Goal: Complete application form

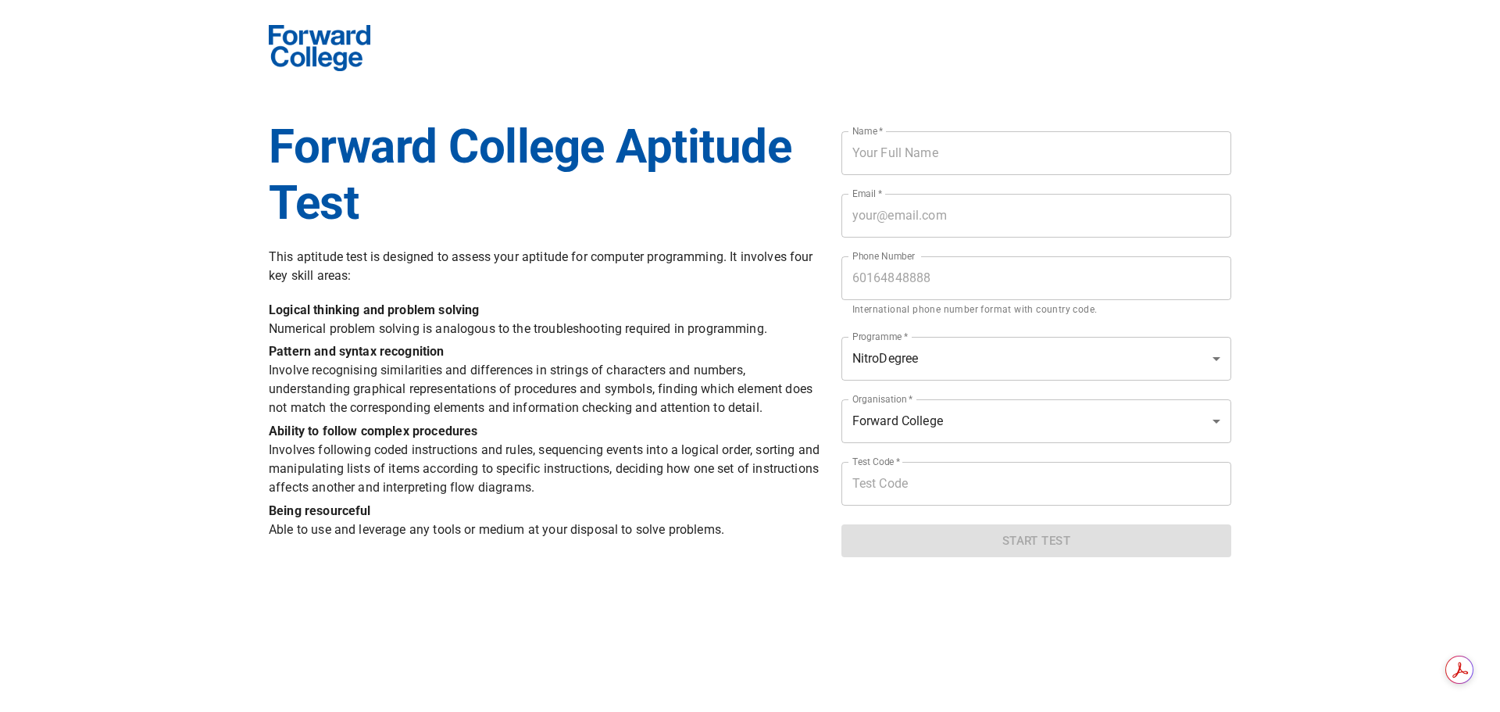
click at [888, 165] on input "text" at bounding box center [1036, 153] width 390 height 44
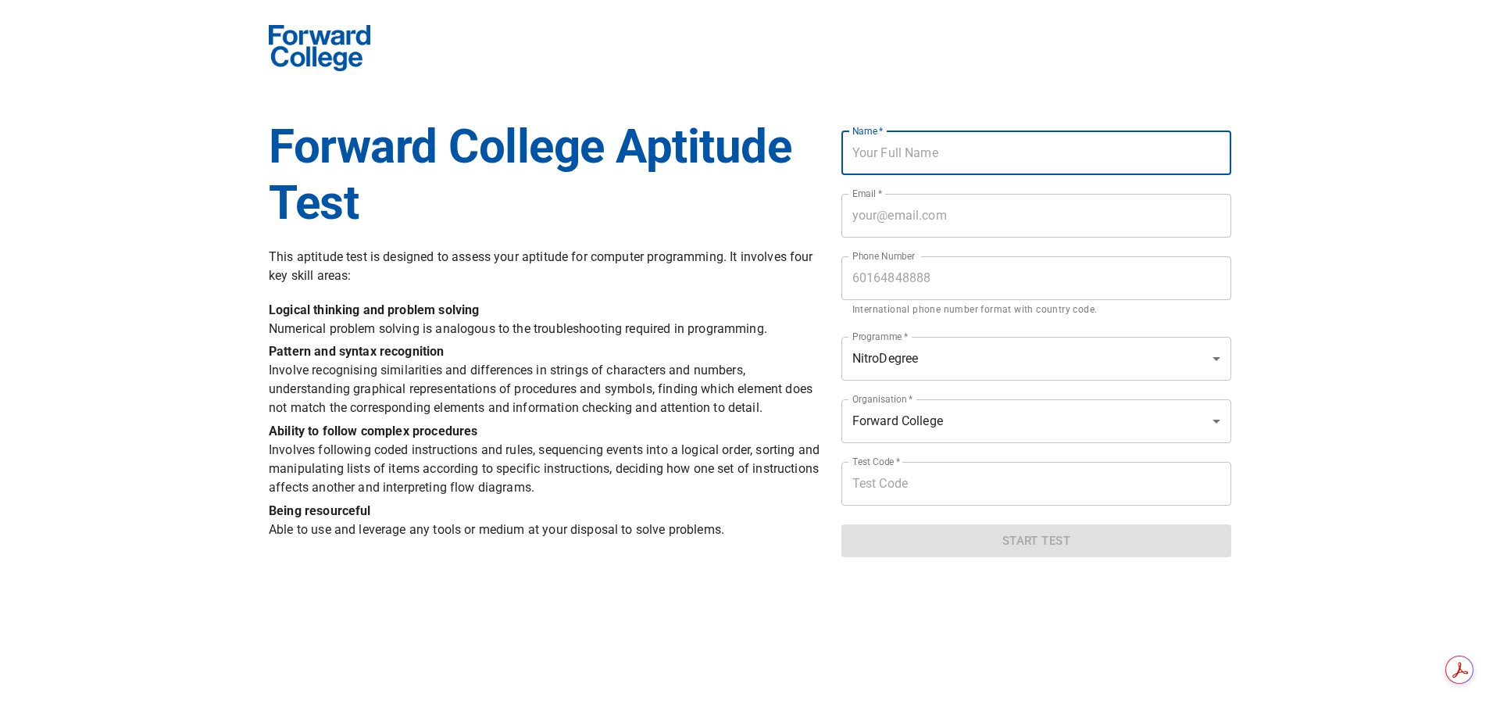
type input "[PERSON_NAME] [PERSON_NAME]"
type input "[EMAIL_ADDRESS][DOMAIN_NAME]"
type input "0164846523"
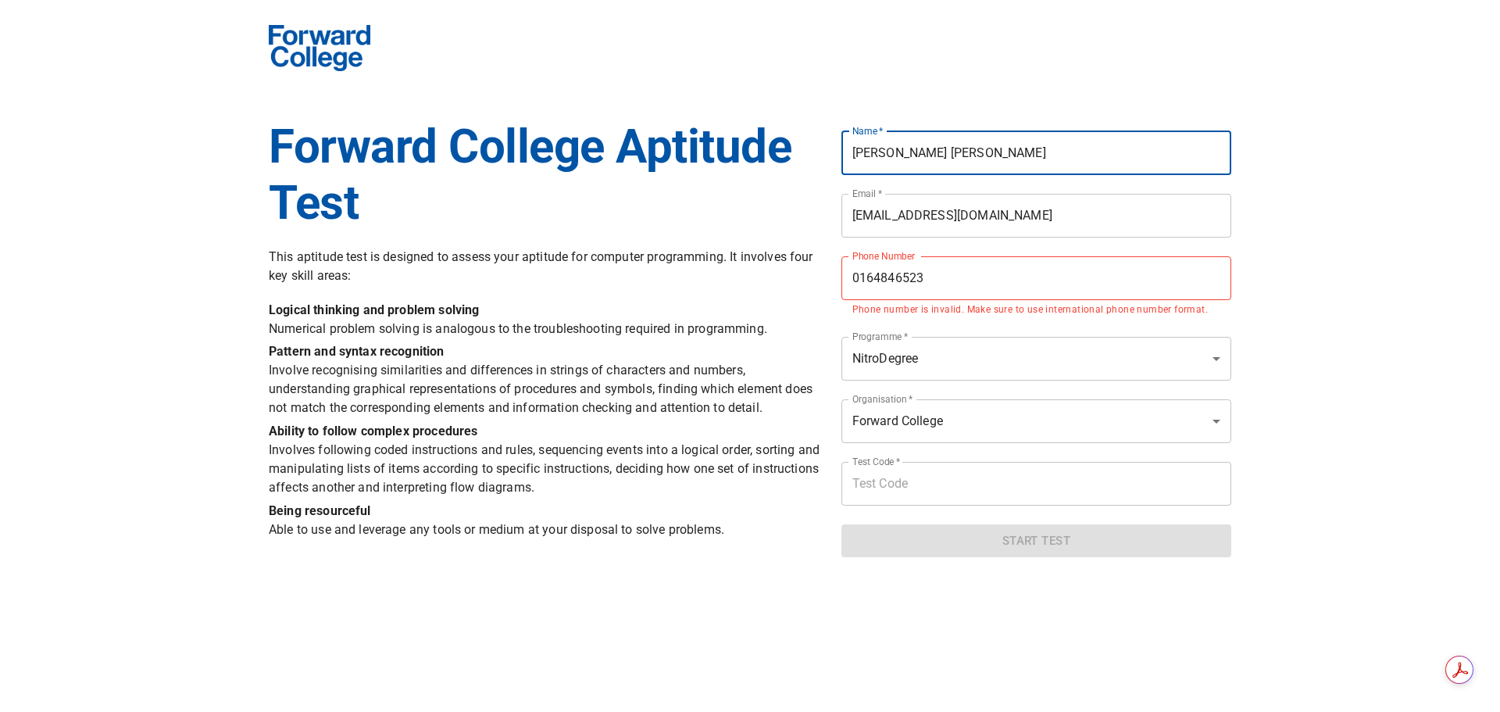
drag, startPoint x: 973, startPoint y: 150, endPoint x: 919, endPoint y: 150, distance: 53.1
click at [919, 150] on input "[PERSON_NAME] [PERSON_NAME]" at bounding box center [1036, 153] width 390 height 44
type input "[PERSON_NAME]"
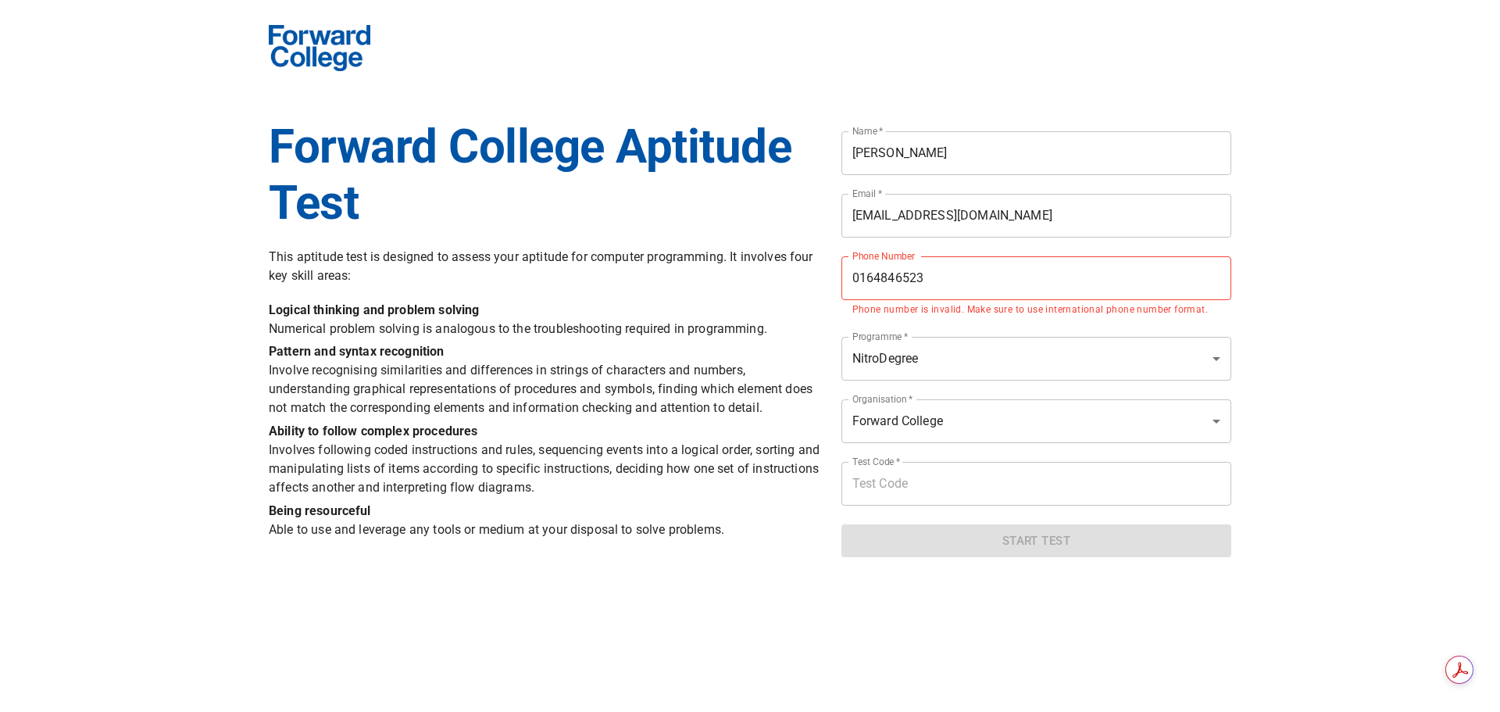
drag, startPoint x: 1488, startPoint y: 417, endPoint x: 1443, endPoint y: 409, distance: 46.0
click at [1478, 414] on div "Forward College Aptitude Test This aptitude test is designed to assess your apt…" at bounding box center [750, 279] width 1500 height 576
drag, startPoint x: 957, startPoint y: 275, endPoint x: 616, endPoint y: 300, distance: 341.5
click at [616, 300] on div "Forward College Aptitude Test This aptitude test is designed to assess your apt…" at bounding box center [749, 279] width 981 height 576
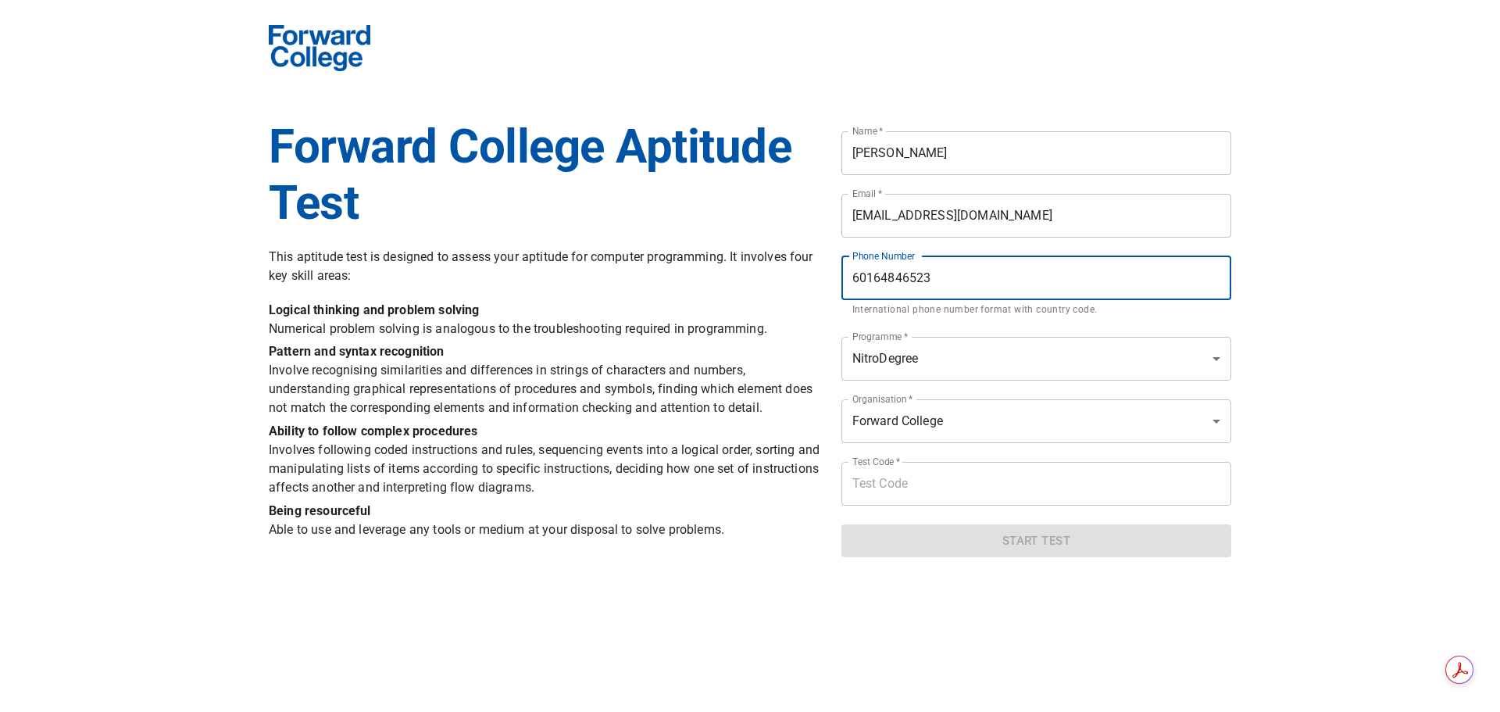
type input "60164846523"
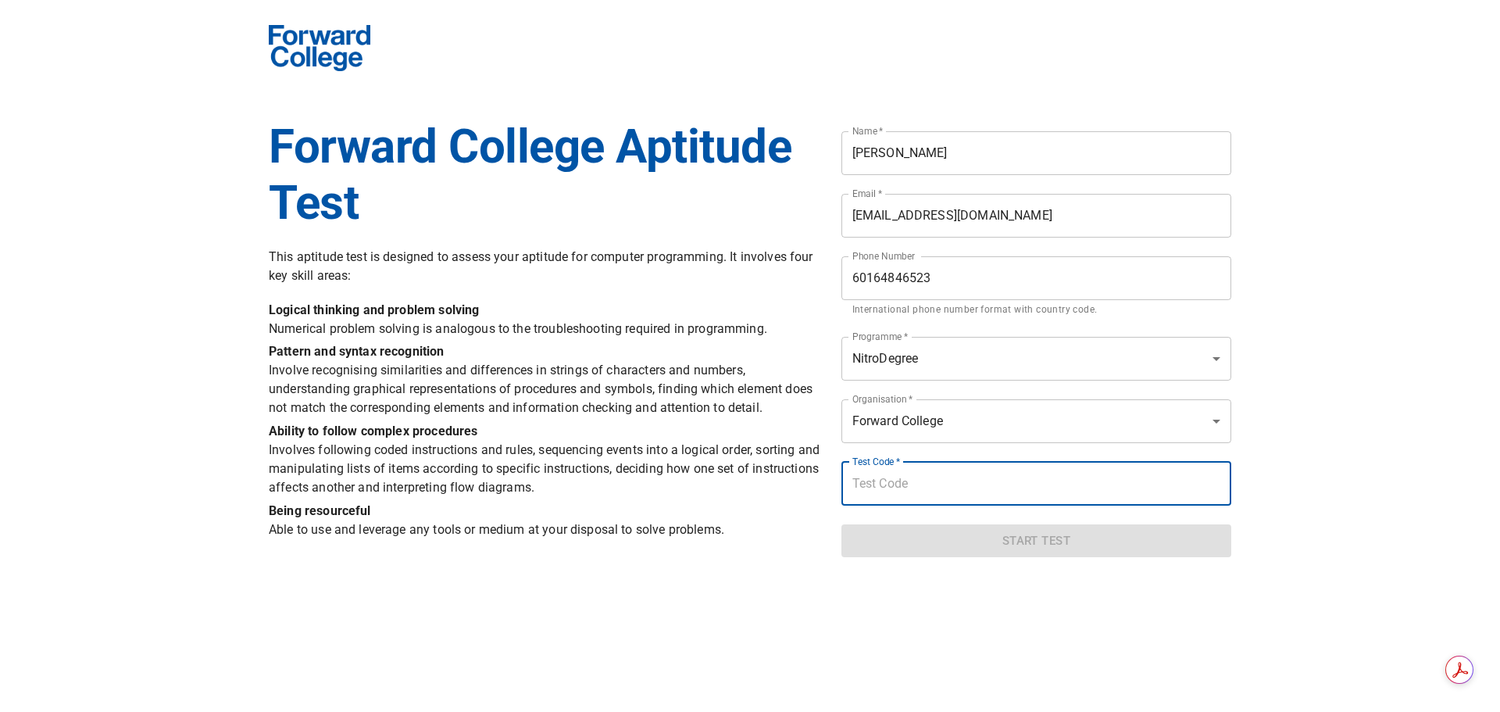
click at [995, 496] on input "text" at bounding box center [1036, 484] width 390 height 44
